Goal: Task Accomplishment & Management: Complete application form

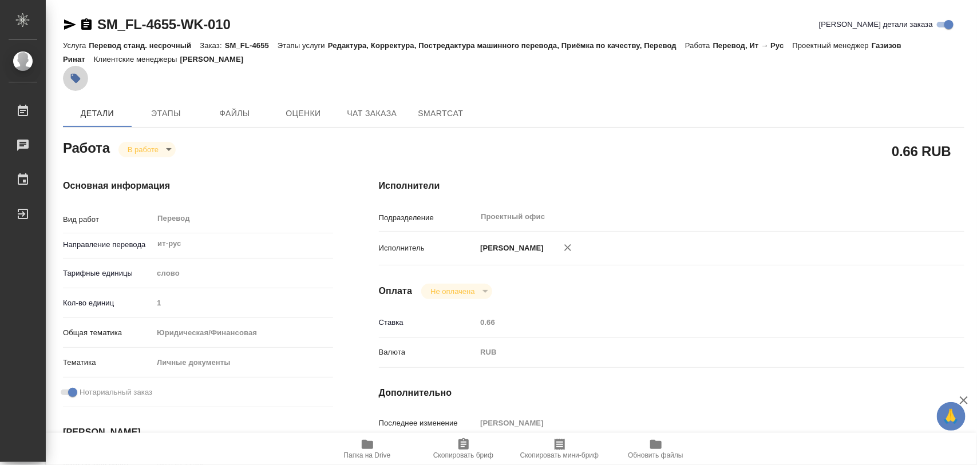
click at [73, 77] on icon "button" at bounding box center [76, 79] width 10 height 10
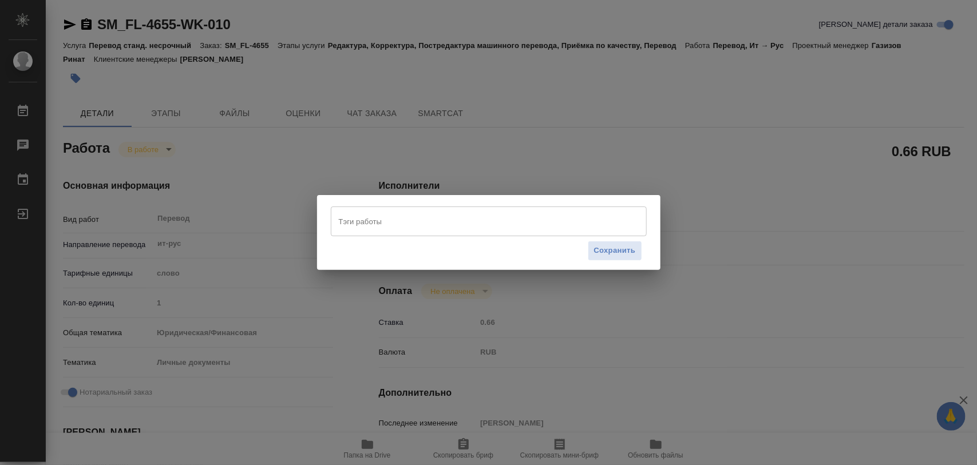
click at [381, 215] on input "Тэги работы" at bounding box center [478, 221] width 284 height 19
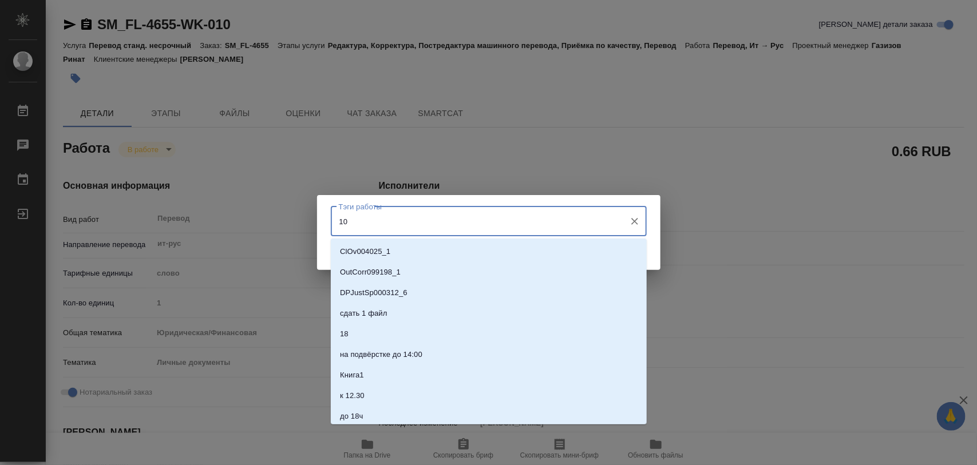
type input "100"
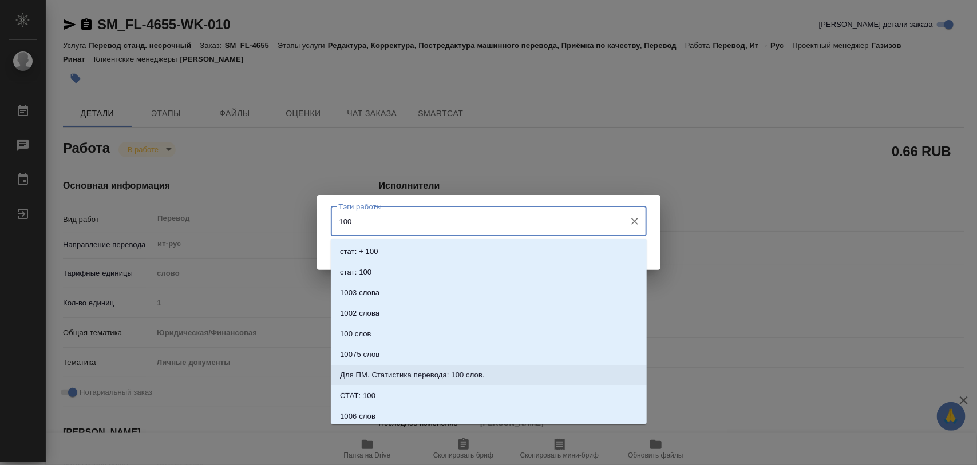
click at [459, 370] on p "Для ПМ. Статистика перевода: 100 слов." at bounding box center [412, 375] width 145 height 11
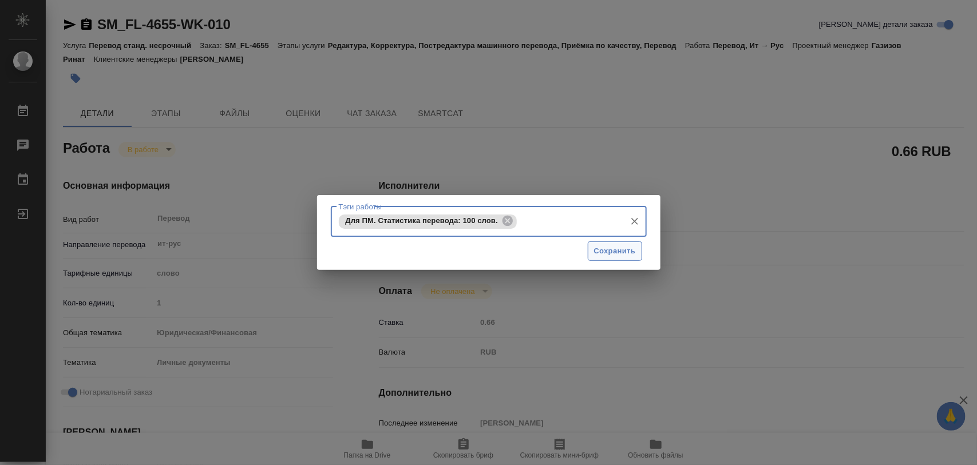
click at [605, 255] on span "Сохранить" at bounding box center [615, 251] width 42 height 13
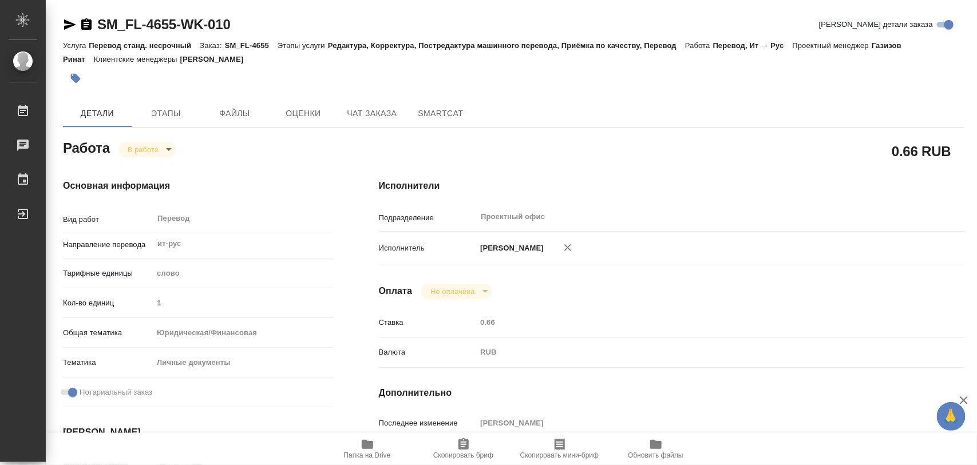
type input "inProgress"
type input "ит-рус"
type input "5a8b1489cc6b4906c91bfd90"
type input "1"
type input "yr-fn"
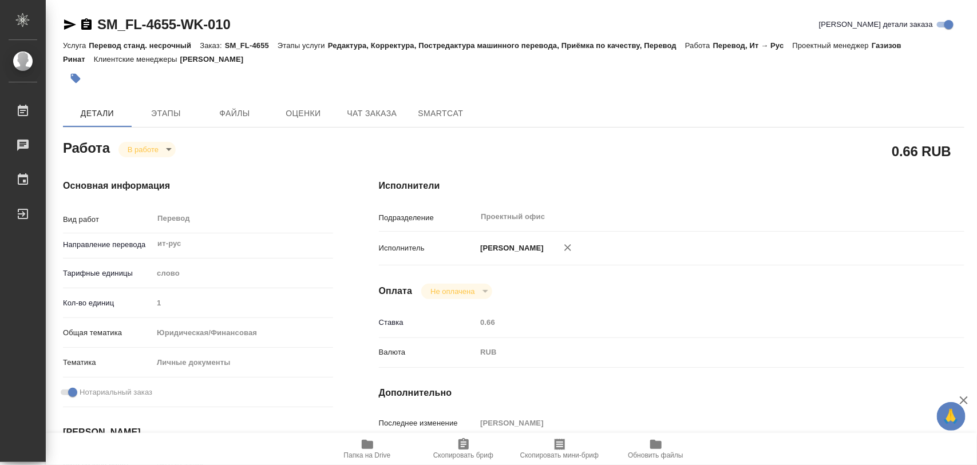
type input "5a8b8b956a9677013d343cfe"
checkbox input "true"
type input "22.09.2025 11:30"
type input "22.09.2025 13:35"
type input "22.09.2025 15:00"
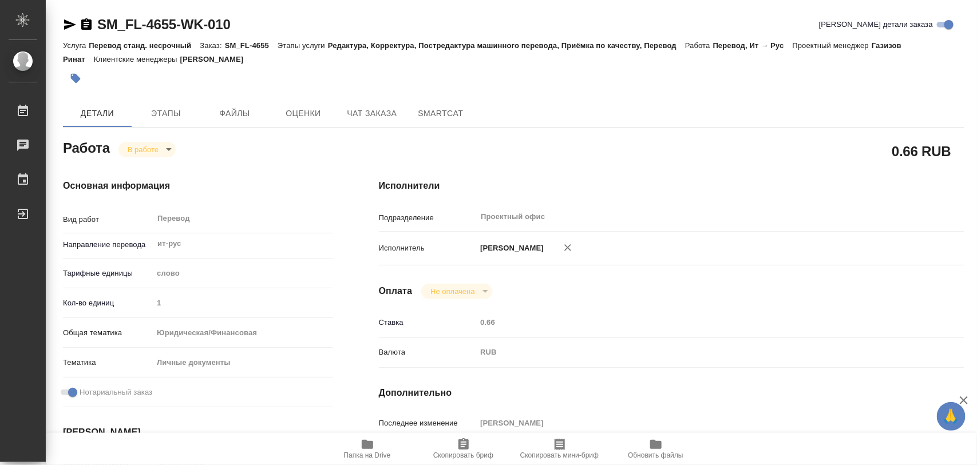
type input "22.09.2025 15:00"
type input "Проектный офис"
type input "notPayed"
type input "0.66"
type input "RUB"
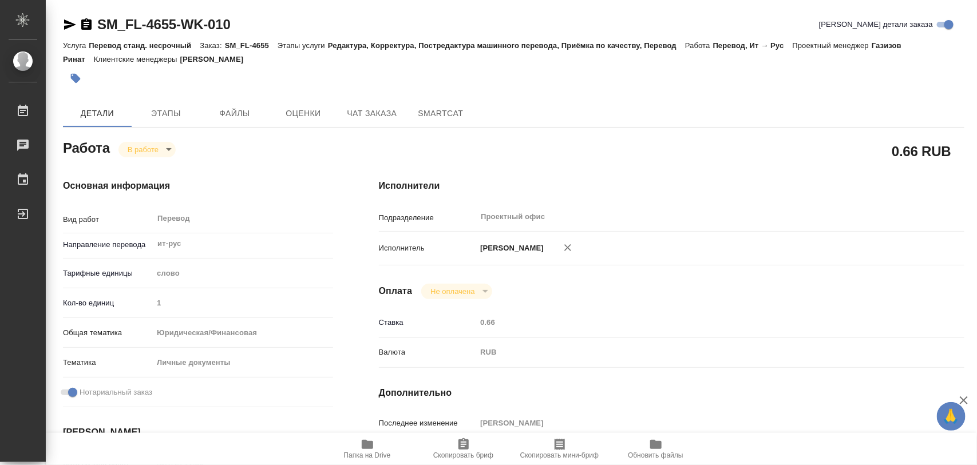
type input "[PERSON_NAME]"
type input "SM_FL-4655"
type input "Перевод станд. несрочный"
type input "Редактура, Корректура, Постредактура машинного перевода, Приёмка по качеству, П…"
type input "[PERSON_NAME]"
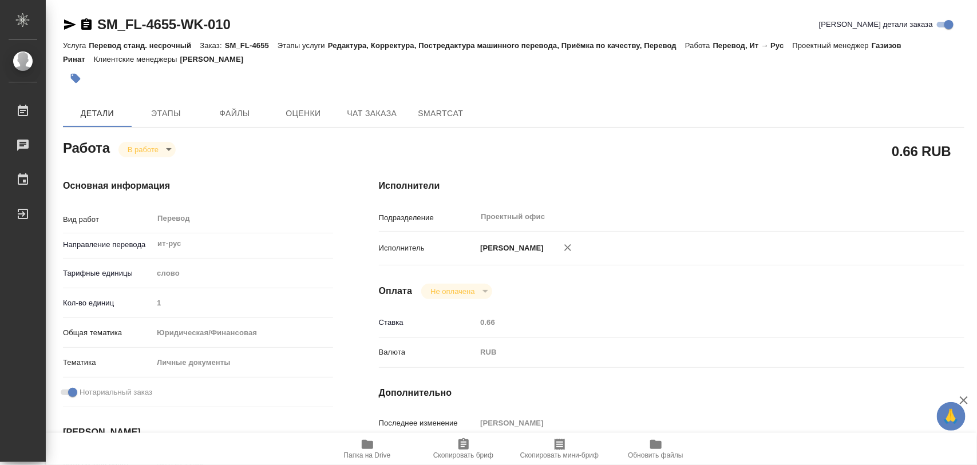
type input "[PERSON_NAME]"
type input "/Clients/FL_SM/Orders/SM_FL-4655"
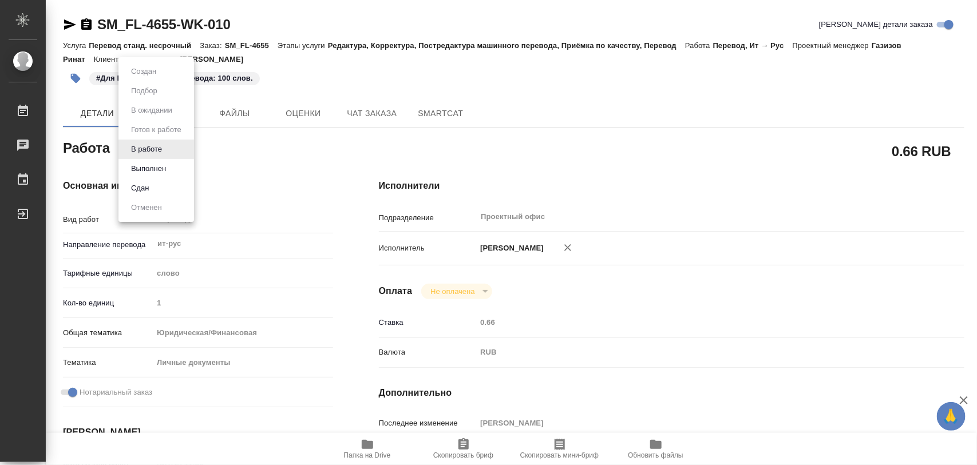
click at [165, 149] on body "🙏 .cls-1 fill:#fff; AWATERA Iglakov Maksim Работы 0 Чаты График Выйти SM_FL-465…" at bounding box center [488, 232] width 977 height 465
click at [161, 167] on button "Выполнен" at bounding box center [149, 169] width 42 height 13
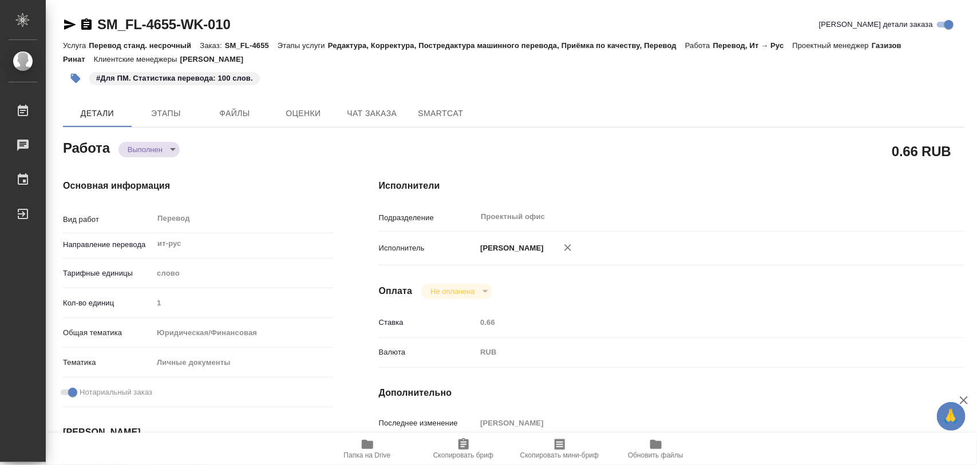
type textarea "x"
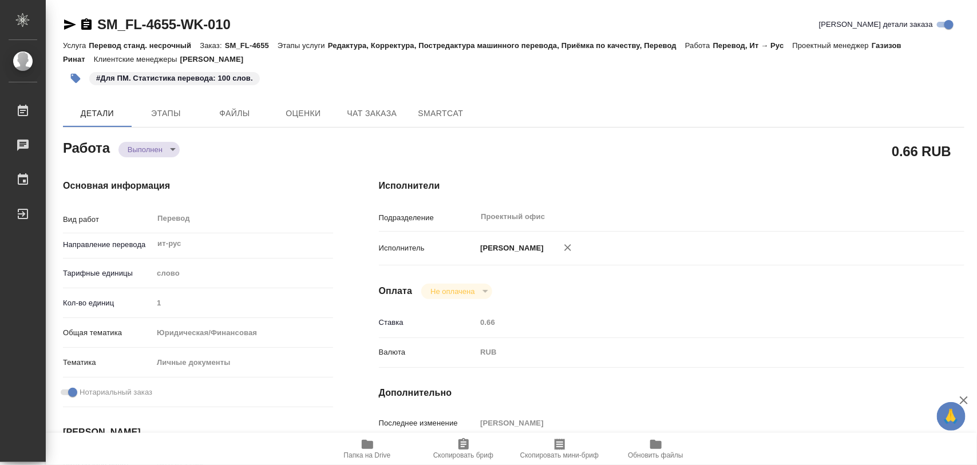
type textarea "x"
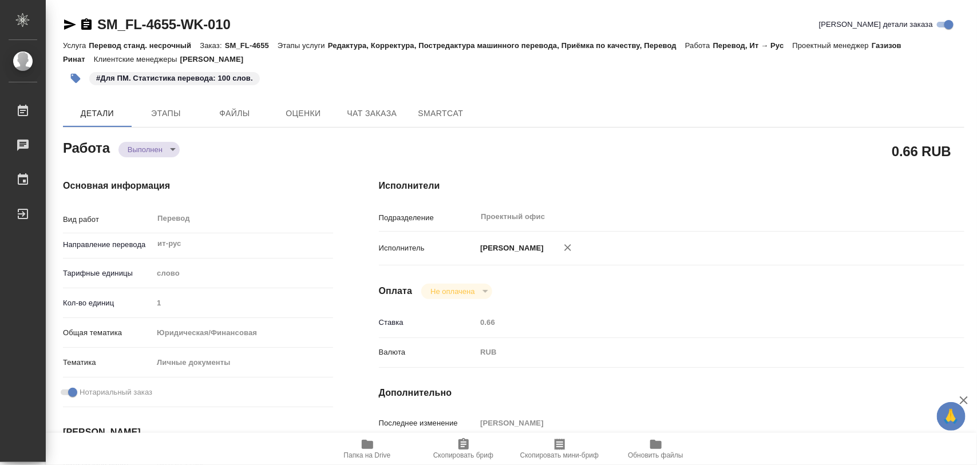
type textarea "x"
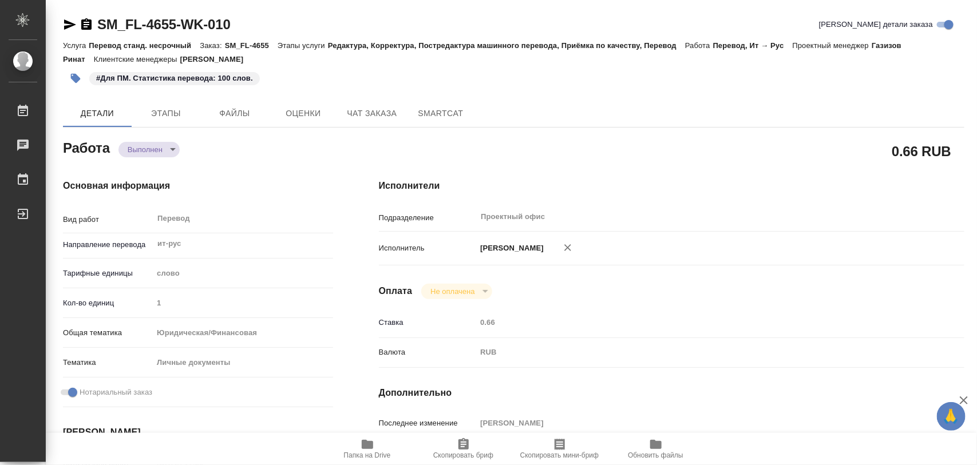
type textarea "x"
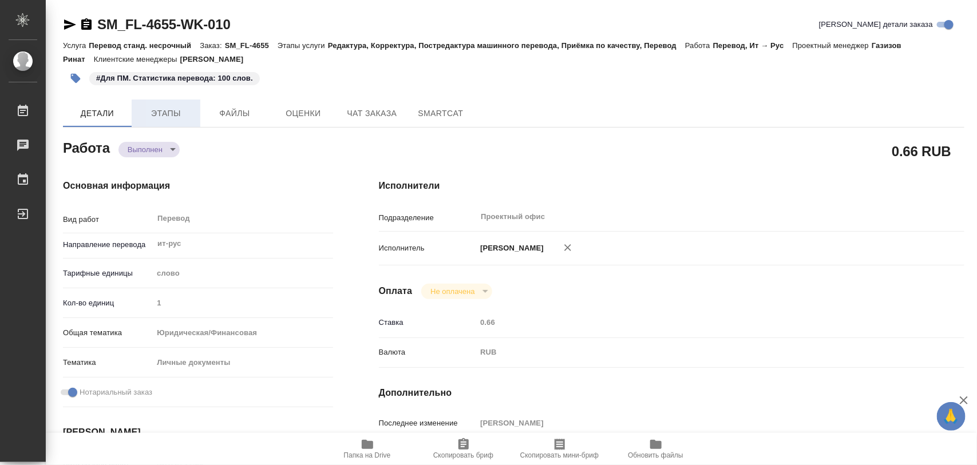
click at [161, 113] on span "Этапы" at bounding box center [166, 113] width 55 height 14
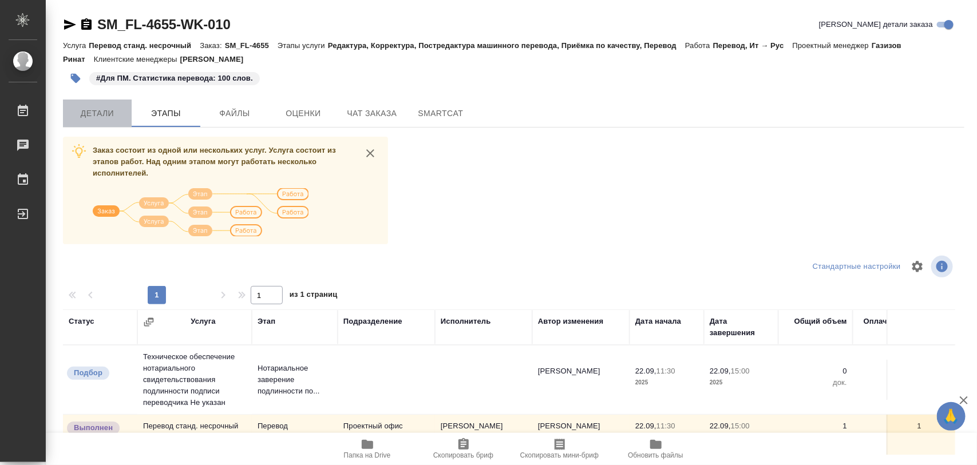
click at [96, 115] on span "Детали" at bounding box center [97, 113] width 55 height 14
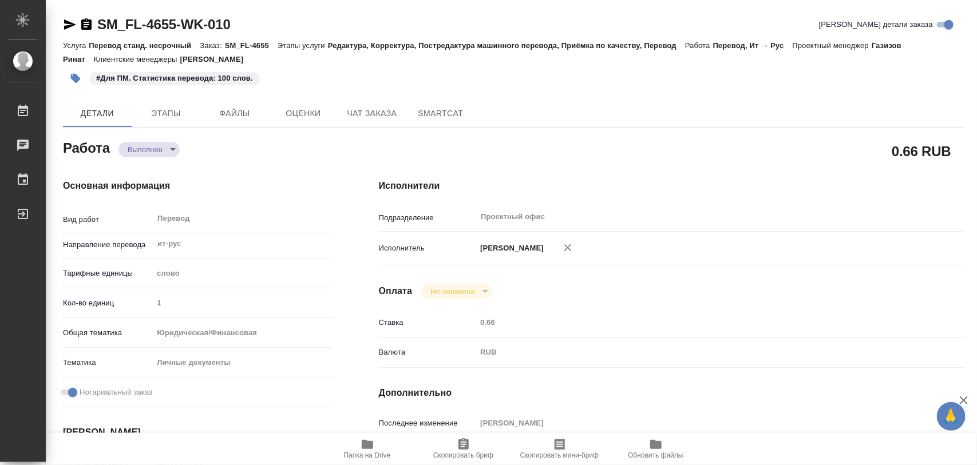
type textarea "x"
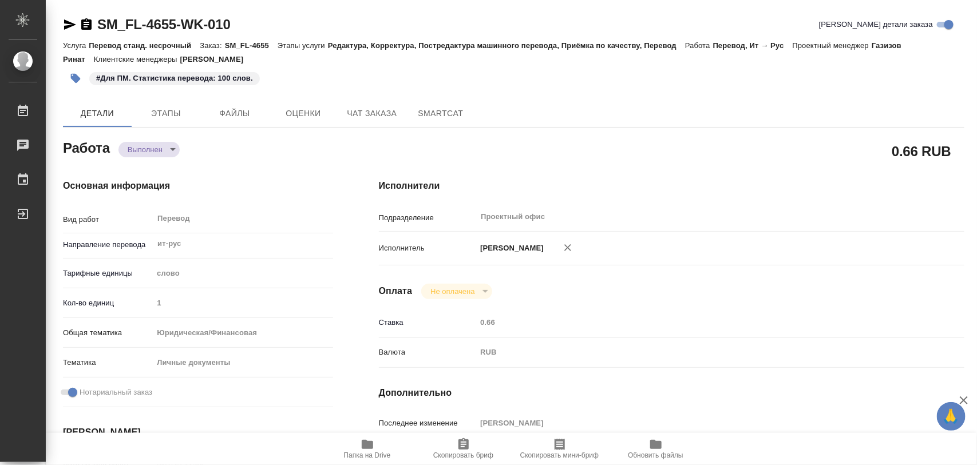
type textarea "x"
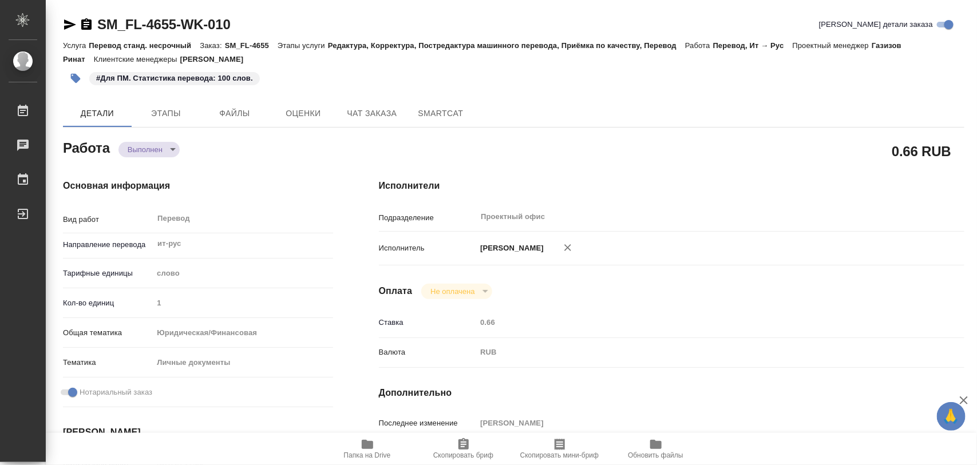
type textarea "x"
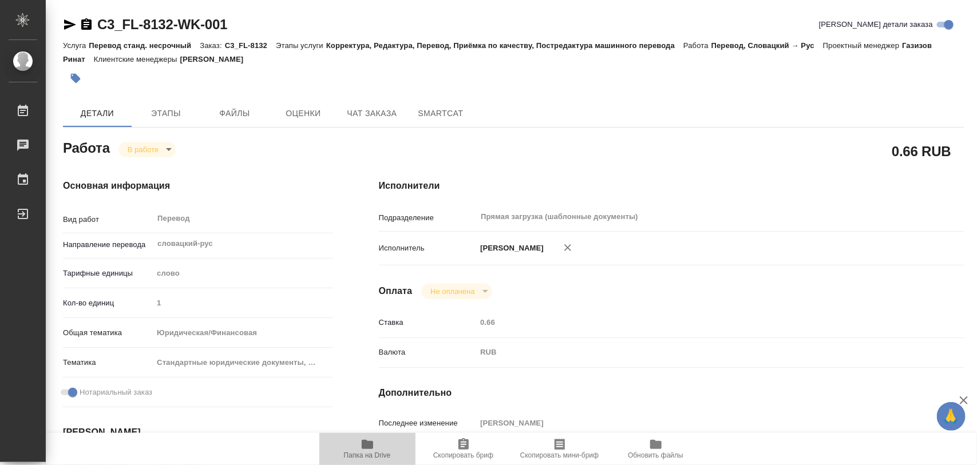
click at [361, 447] on icon "button" at bounding box center [368, 445] width 14 height 14
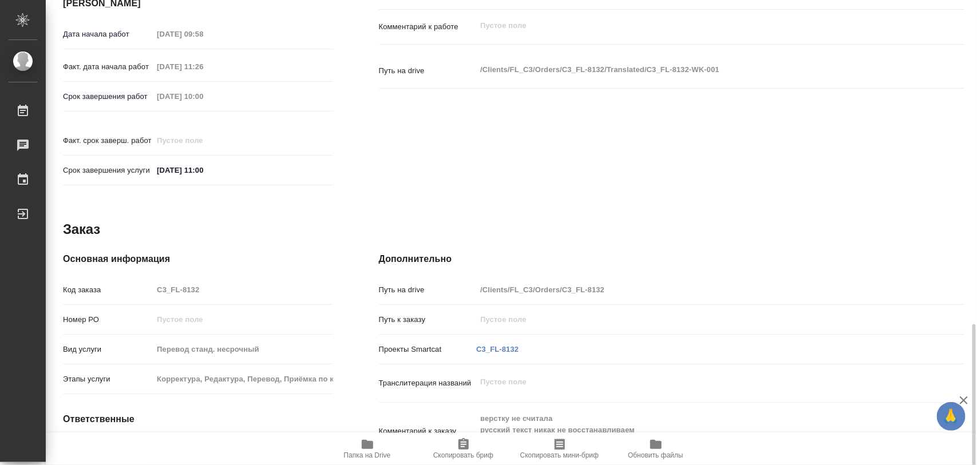
scroll to position [510, 0]
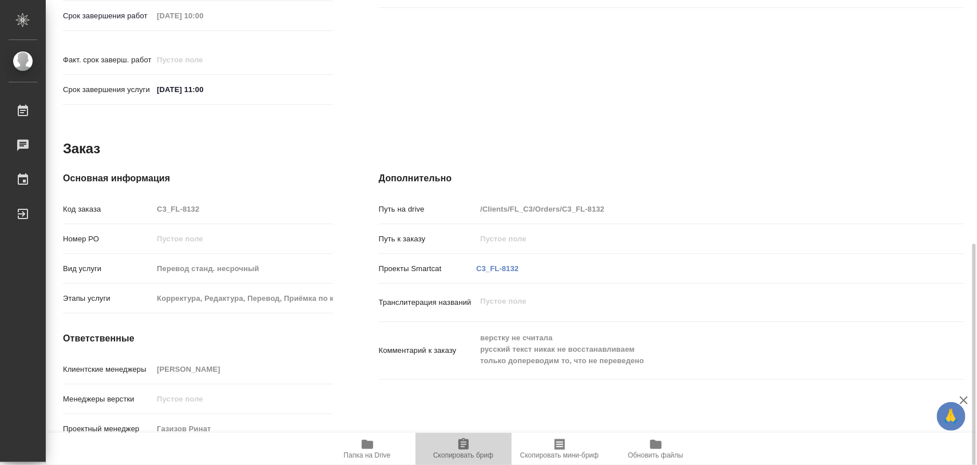
click at [464, 453] on span "Скопировать бриф" at bounding box center [463, 456] width 60 height 8
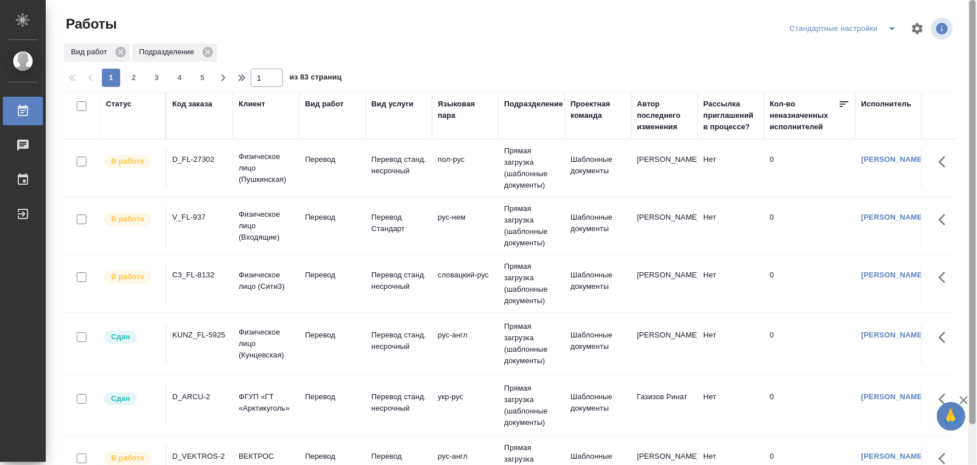
drag, startPoint x: 975, startPoint y: 143, endPoint x: 972, endPoint y: 43, distance: 100.2
click at [977, 50] on div at bounding box center [973, 233] width 9 height 466
click at [892, 27] on icon "split button" at bounding box center [893, 28] width 6 height 3
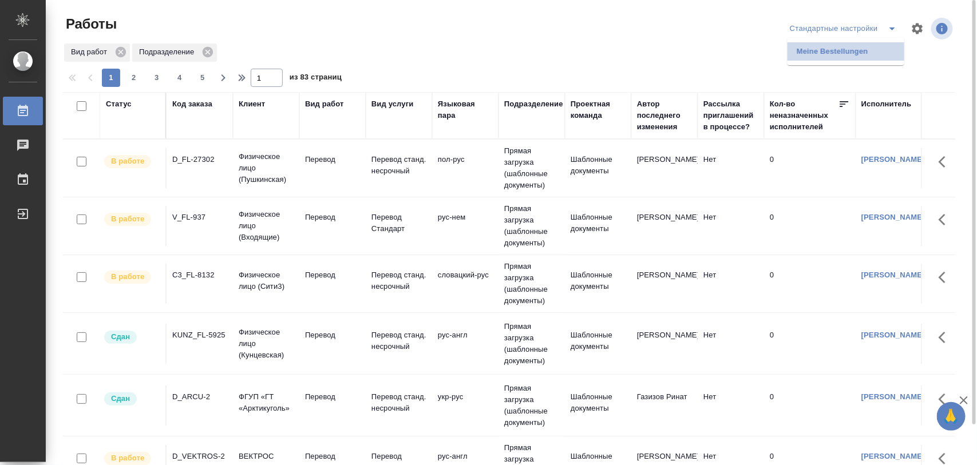
click at [836, 53] on li "Meine Bestellungen" at bounding box center [846, 51] width 117 height 18
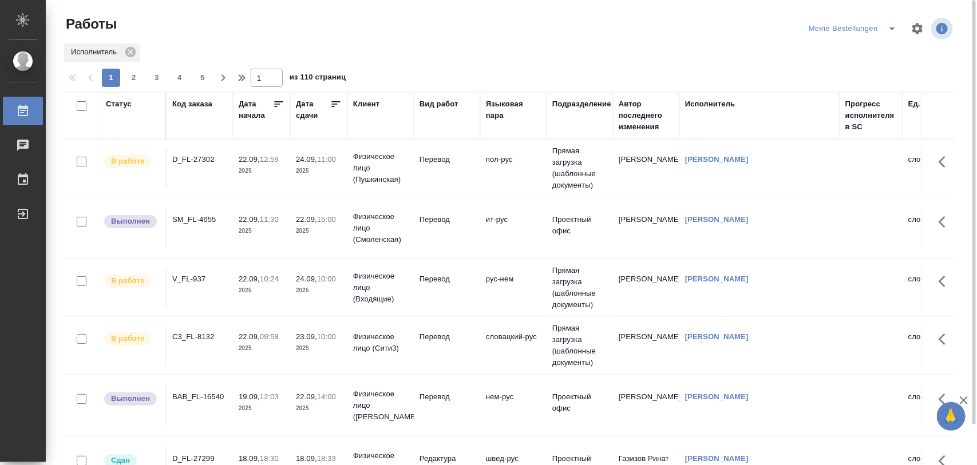
click at [210, 218] on div "SM_FL-4655" at bounding box center [199, 219] width 55 height 11
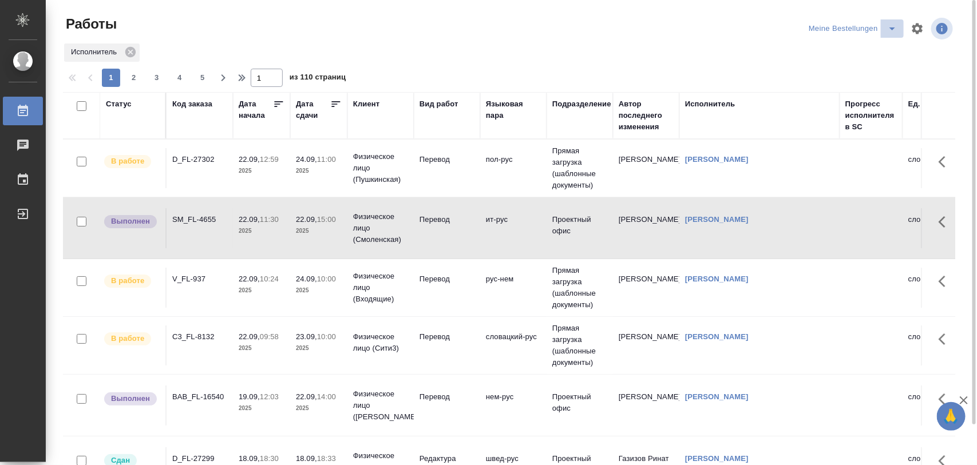
click at [895, 33] on icon "split button" at bounding box center [893, 29] width 14 height 14
click at [871, 45] on li "Стандартные настройки" at bounding box center [855, 51] width 110 height 18
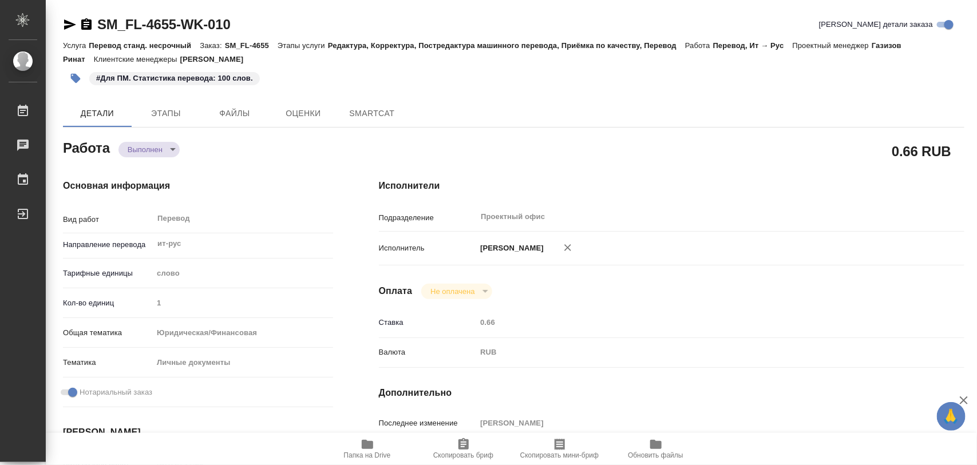
type textarea "x"
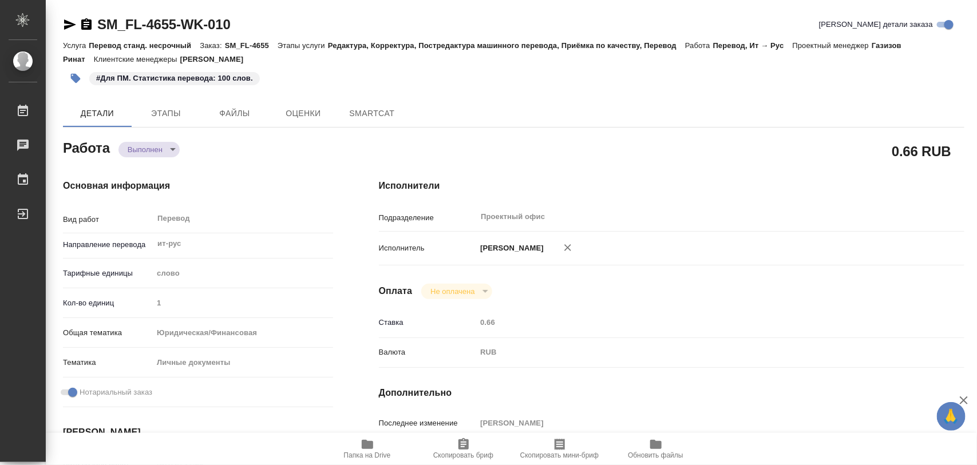
type textarea "x"
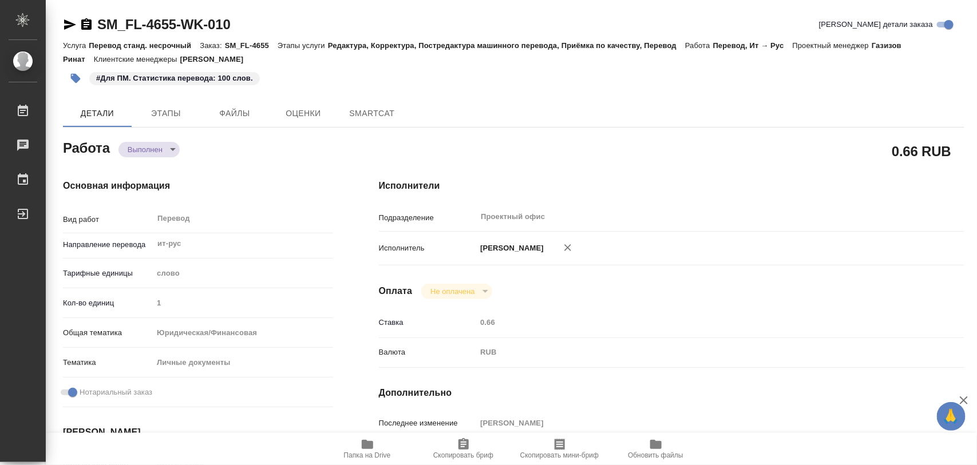
type textarea "x"
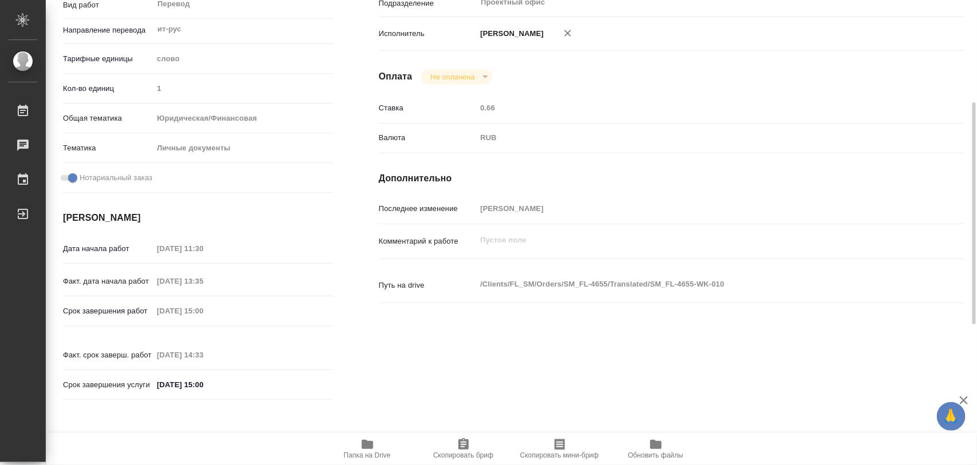
type textarea "x"
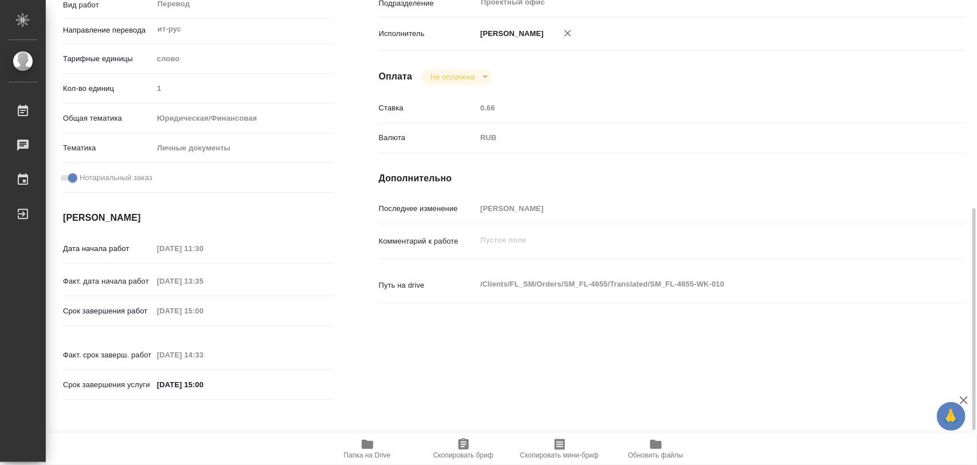
scroll to position [501, 0]
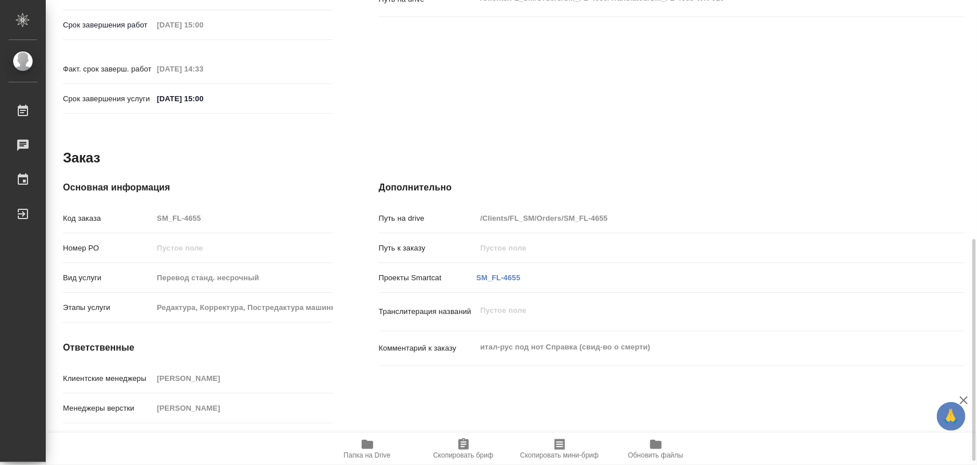
type textarea "x"
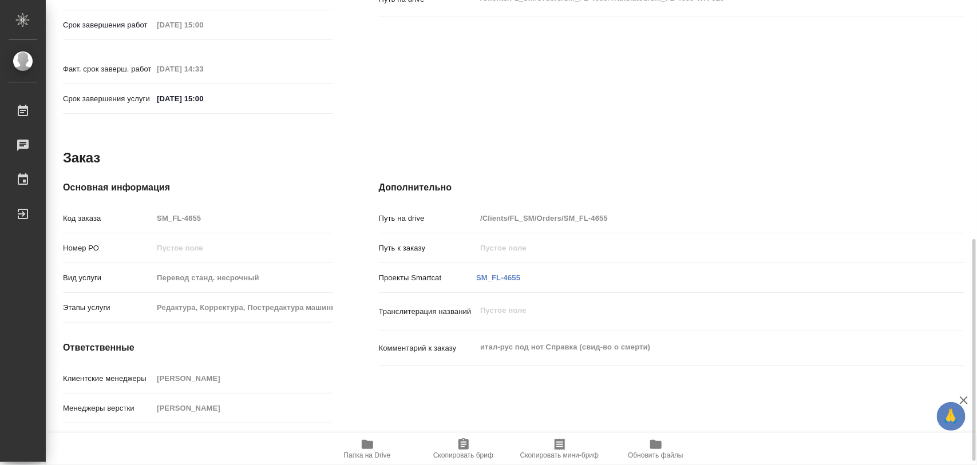
type textarea "x"
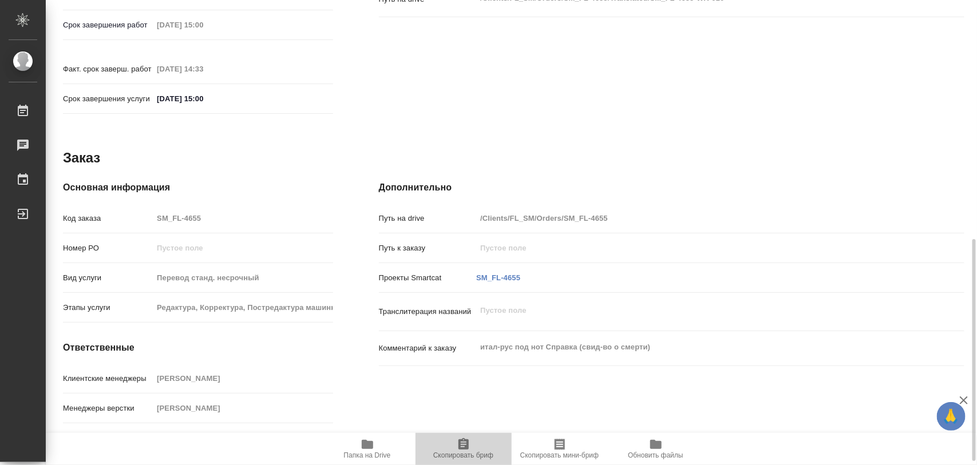
click at [467, 444] on icon "button" at bounding box center [464, 444] width 10 height 11
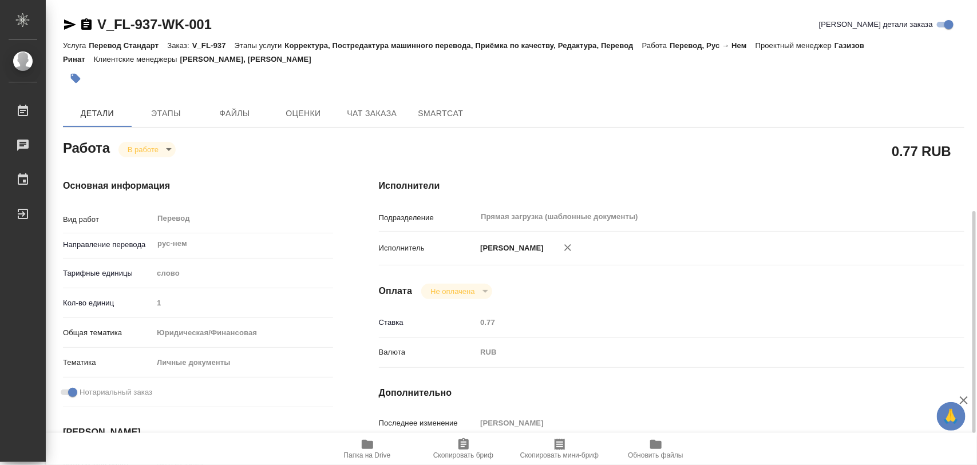
scroll to position [215, 0]
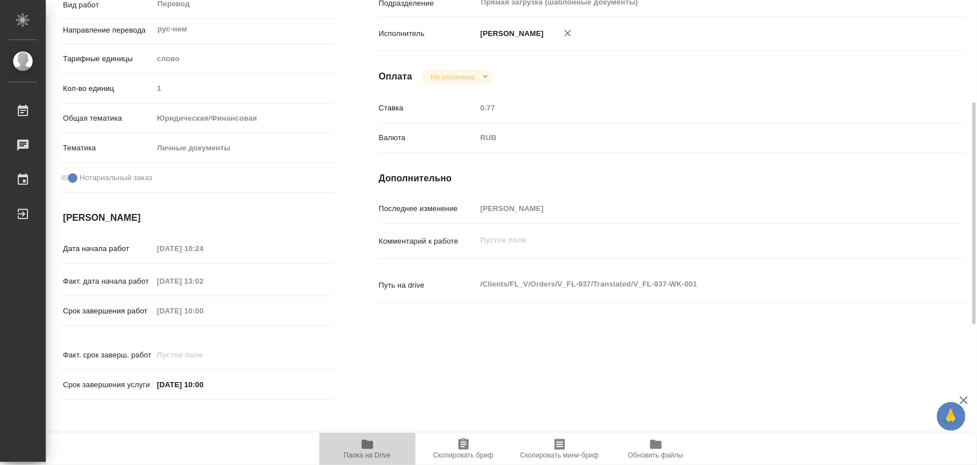
click at [369, 449] on icon "button" at bounding box center [367, 444] width 11 height 9
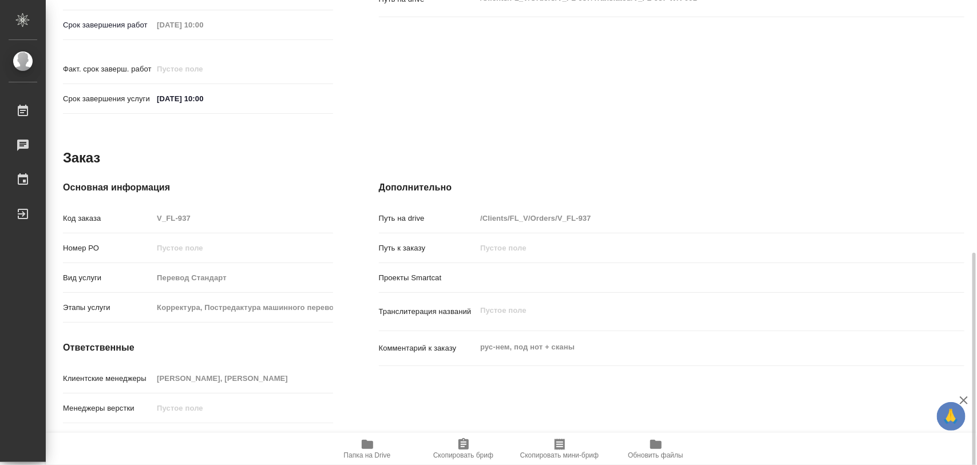
scroll to position [510, 0]
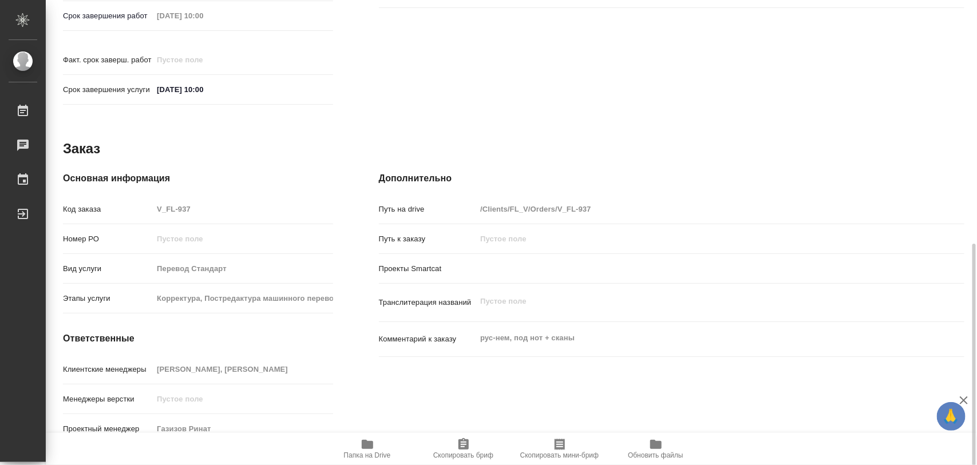
click at [282, 373] on div "Клиентские менеджеры Веселова Юлия, Касымов Тимур" at bounding box center [198, 375] width 270 height 30
drag, startPoint x: 451, startPoint y: 454, endPoint x: 445, endPoint y: 463, distance: 10.0
click at [451, 455] on span "Скопировать бриф" at bounding box center [463, 456] width 60 height 8
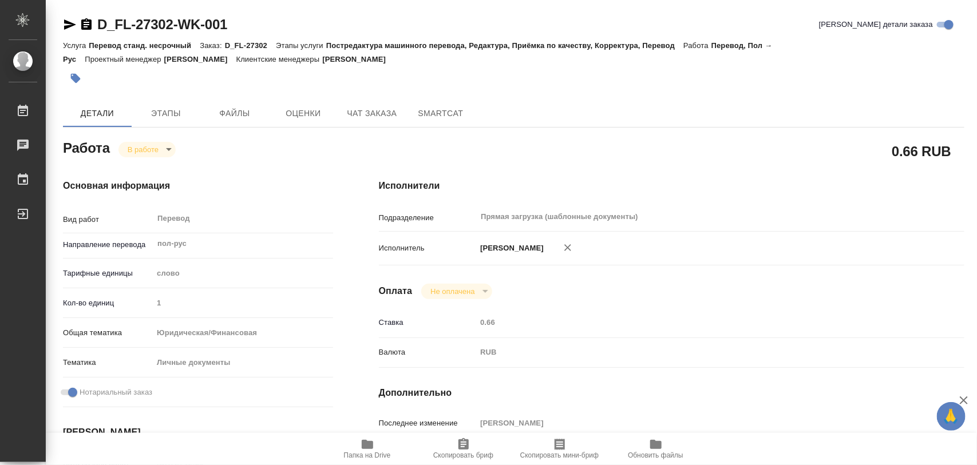
scroll to position [143, 0]
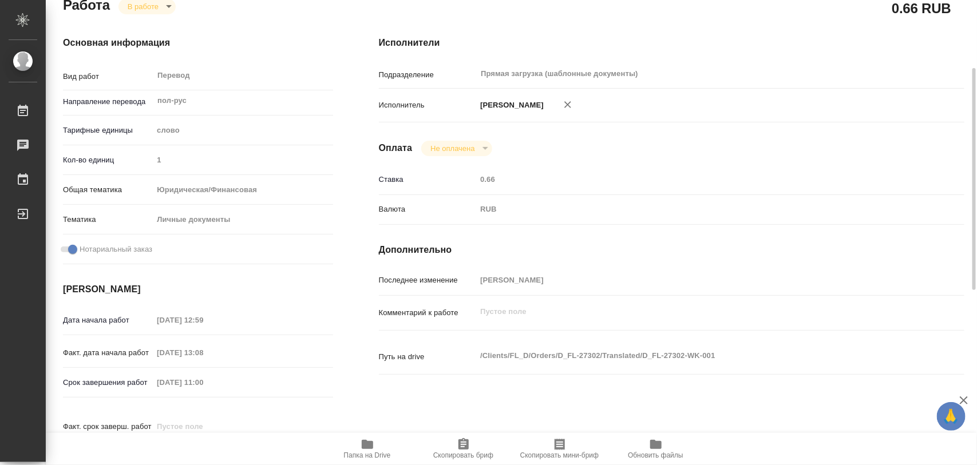
click at [376, 450] on span "Папка на Drive" at bounding box center [367, 449] width 82 height 22
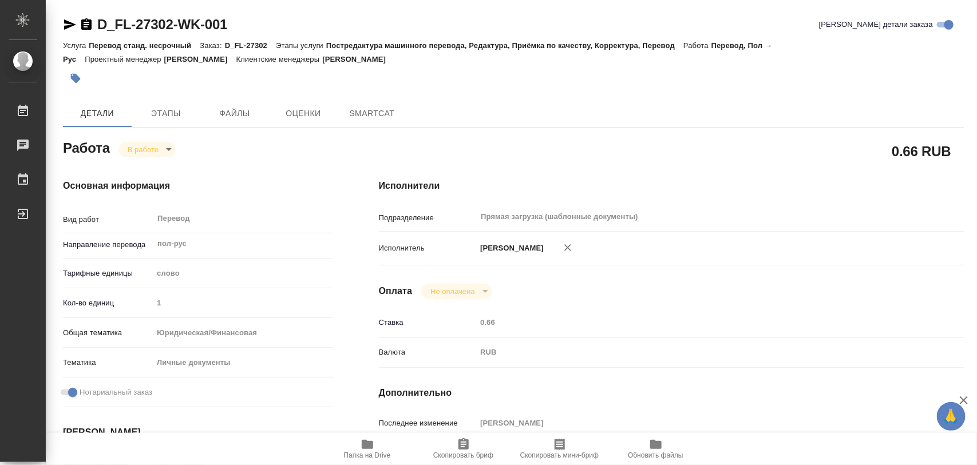
type textarea "x"
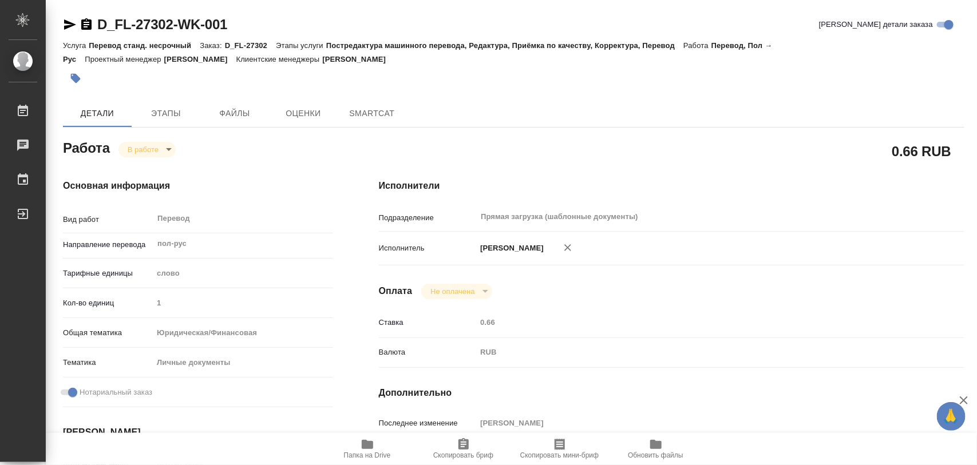
type textarea "x"
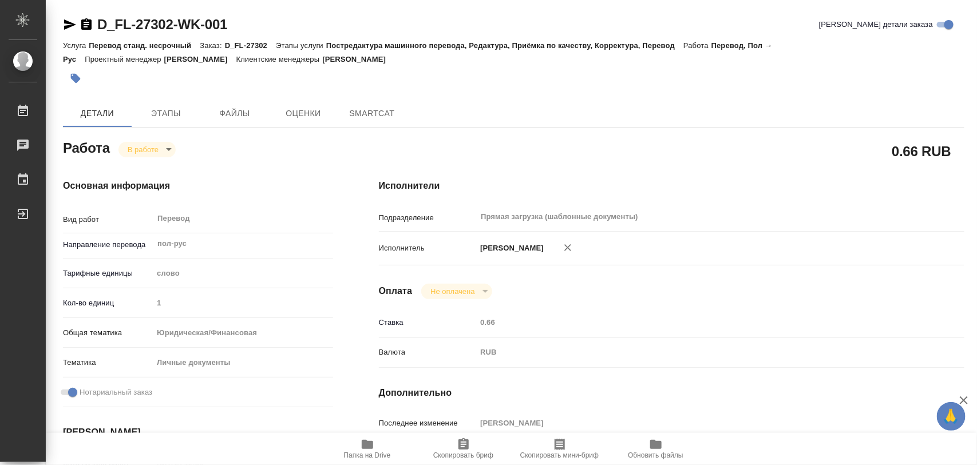
type textarea "x"
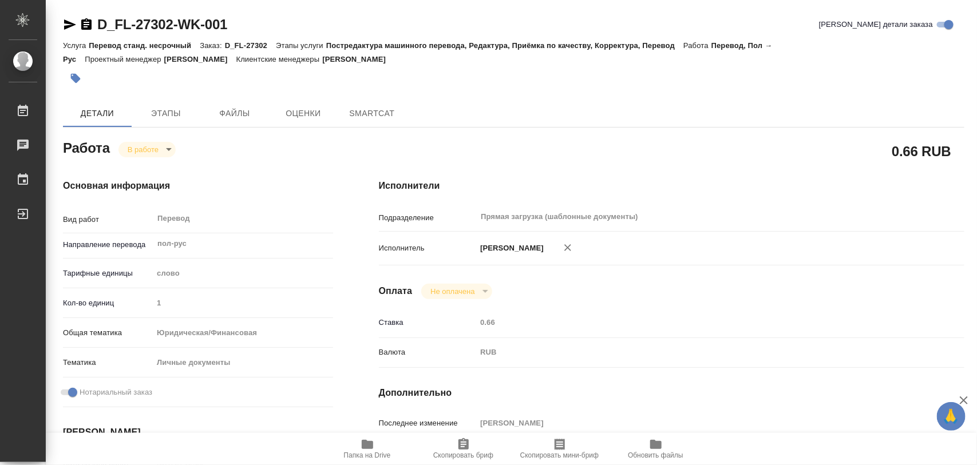
type textarea "x"
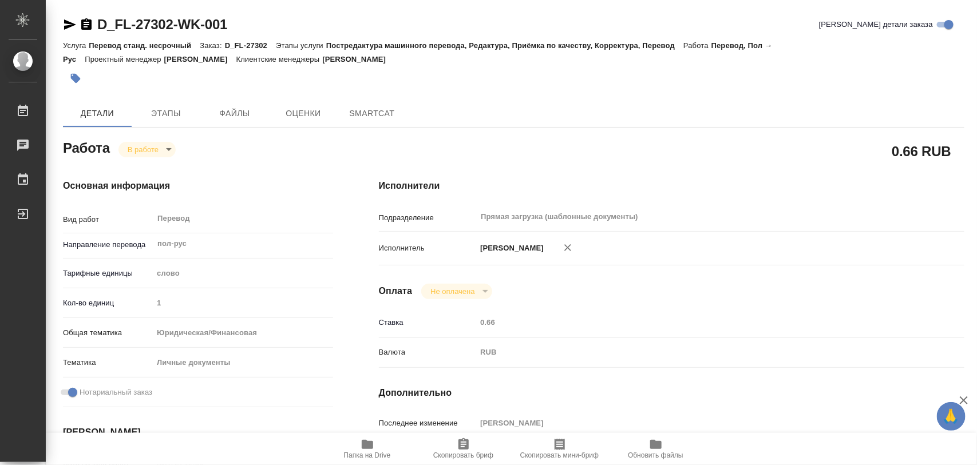
type textarea "x"
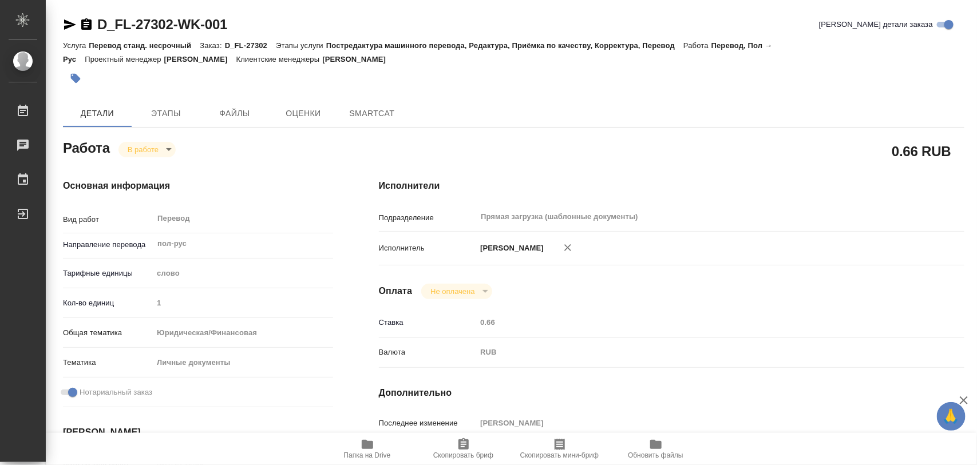
type textarea "x"
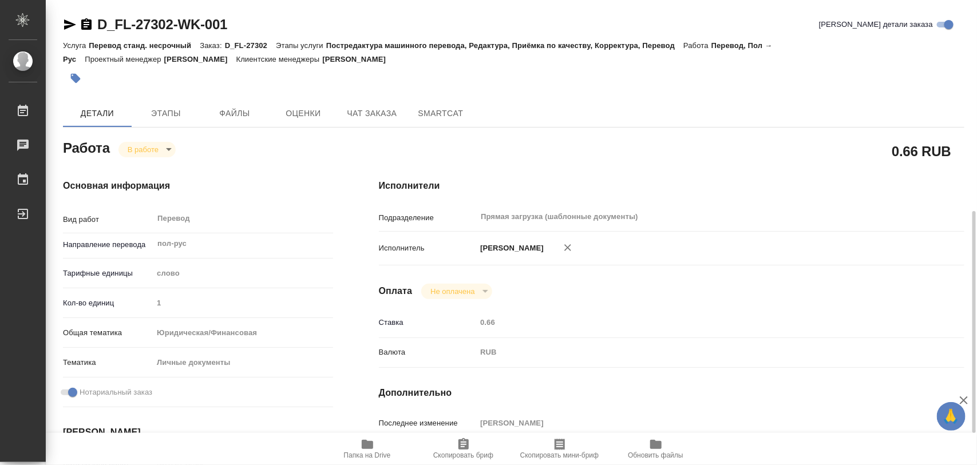
scroll to position [215, 0]
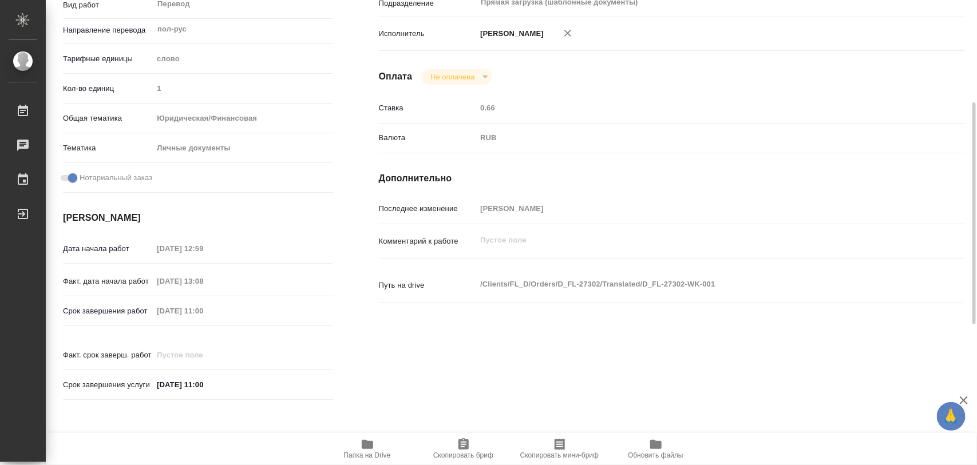
type textarea "x"
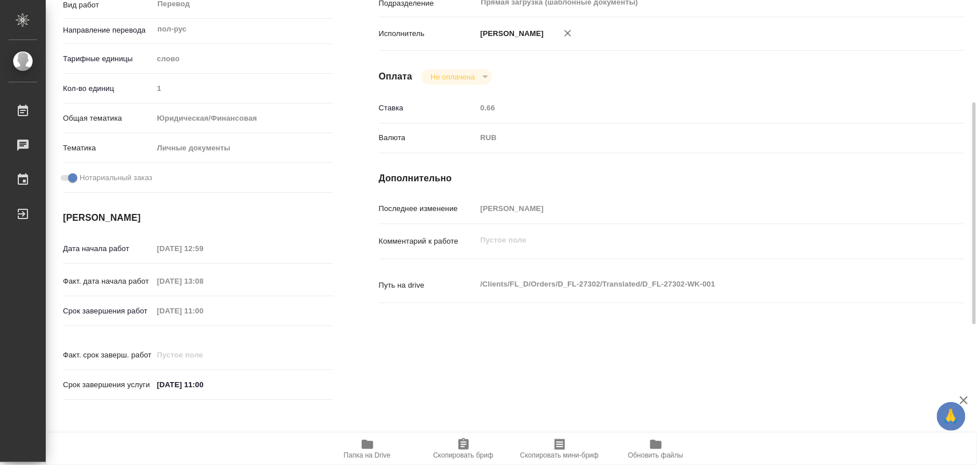
type textarea "x"
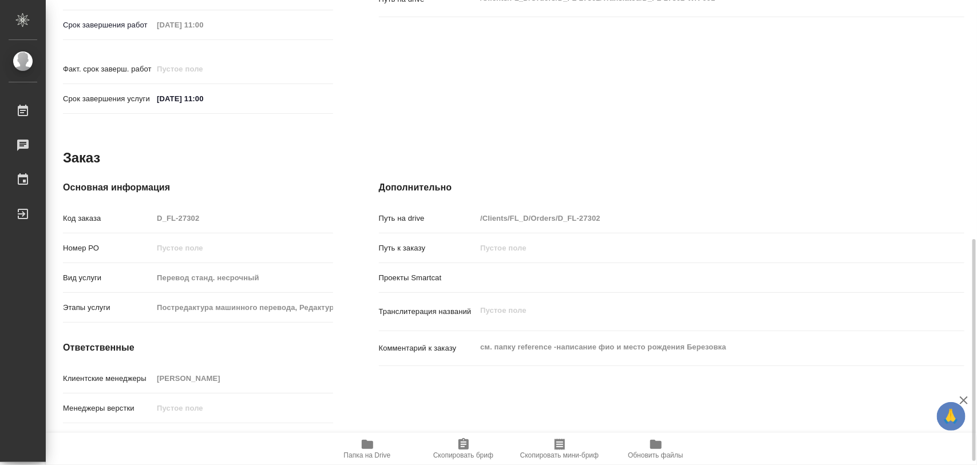
scroll to position [510, 0]
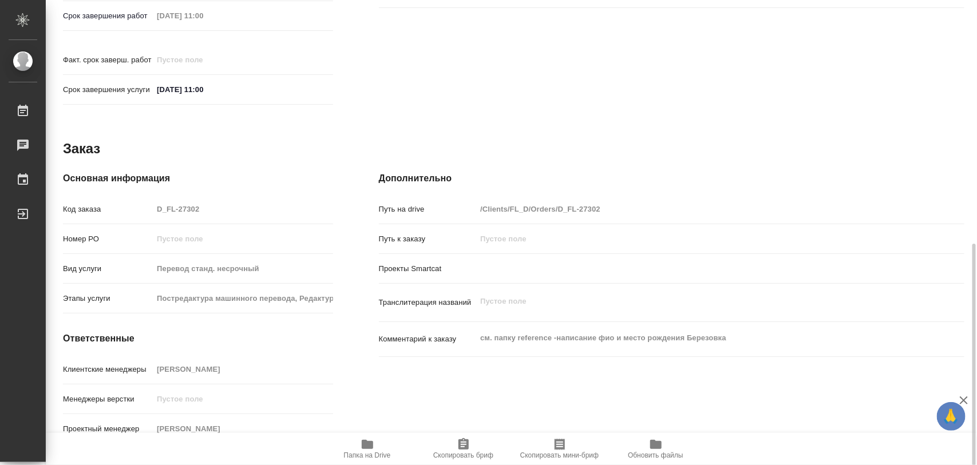
click at [224, 360] on div "Клиентские менеджеры Булахова Елена" at bounding box center [198, 370] width 270 height 20
click at [457, 453] on span "Скопировать бриф" at bounding box center [463, 456] width 60 height 8
